Goal: Task Accomplishment & Management: Use online tool/utility

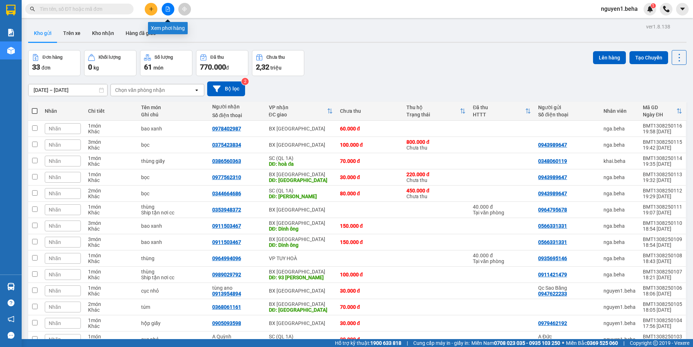
click at [165, 8] on button at bounding box center [168, 9] width 13 height 13
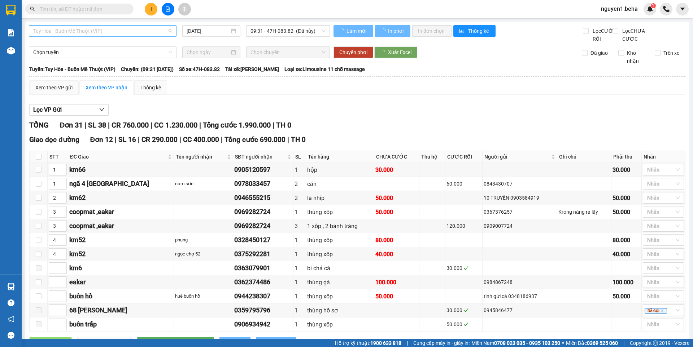
click at [116, 31] on span "Tuy Hòa - Buôn Mê Thuột (VIP)" at bounding box center [102, 31] width 139 height 11
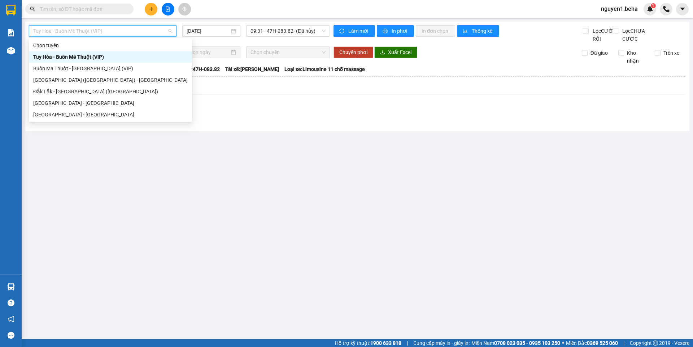
click at [246, 43] on div "Tuy Hòa - Buôn Mê Thuột (VIP) [DATE] 09:31 - 47H-083.82 - (Đã hủy)" at bounding box center [179, 34] width 301 height 18
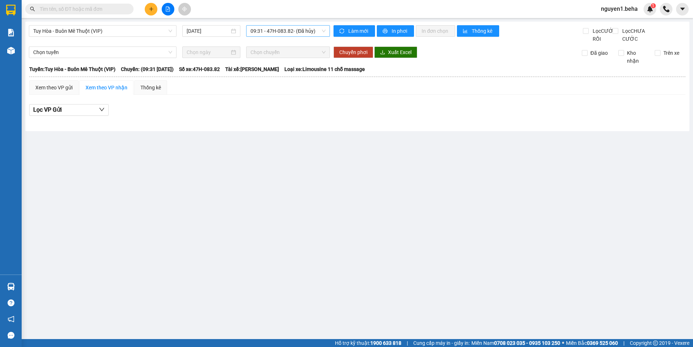
click at [272, 30] on span "09:31 - 47H-083.82 - (Đã hủy)" at bounding box center [287, 31] width 75 height 11
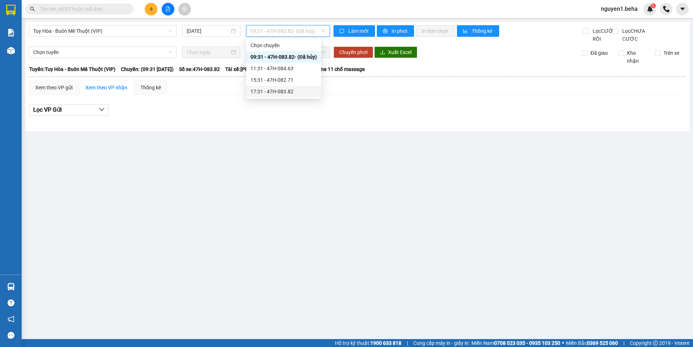
click at [271, 91] on div "17:31 - 47H-083.82" at bounding box center [283, 92] width 66 height 8
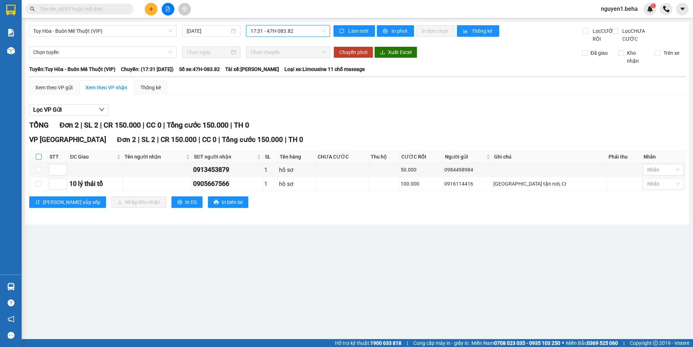
click at [40, 160] on input "checkbox" at bounding box center [39, 157] width 6 height 6
checkbox input "true"
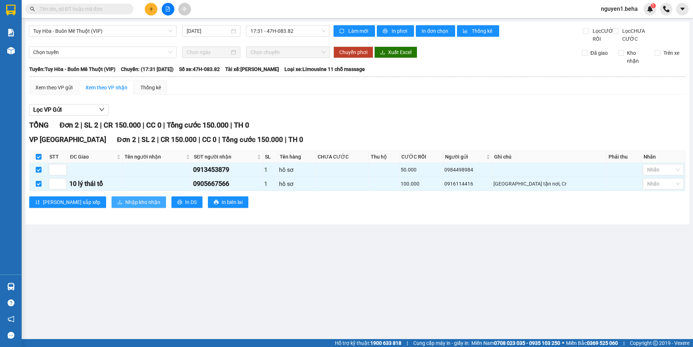
click at [125, 206] on span "Nhập kho nhận" at bounding box center [142, 202] width 35 height 8
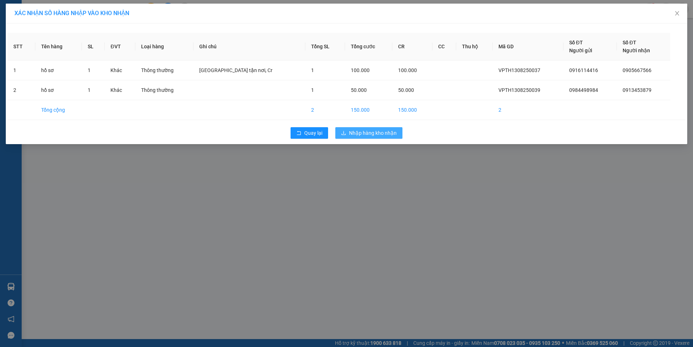
click at [370, 134] on span "Nhập hàng kho nhận" at bounding box center [373, 133] width 48 height 8
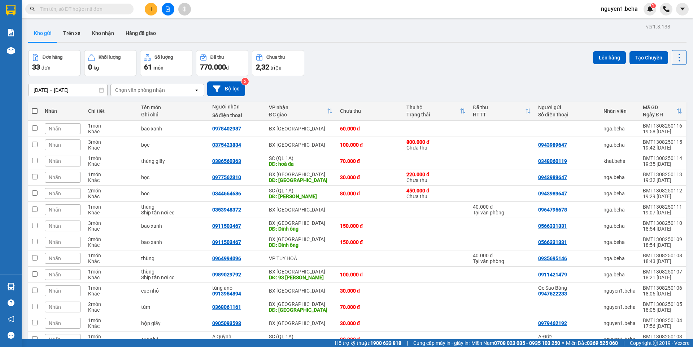
click at [347, 68] on div "Đơn hàng 33 đơn Khối lượng 0 kg Số lượng 61 món Đã thu 770.000 đ Chưa thu 2,32 …" at bounding box center [357, 63] width 658 height 26
click at [299, 82] on div "[DATE] – [DATE] Press the down arrow key to interact with the calendar and sele…" at bounding box center [357, 89] width 658 height 15
click at [44, 35] on button "Kho gửi" at bounding box center [42, 33] width 29 height 17
